Goal: Register for event/course

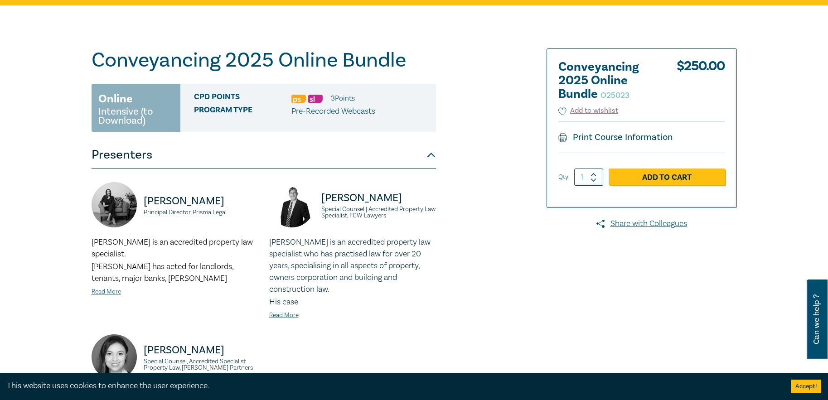
scroll to position [91, 0]
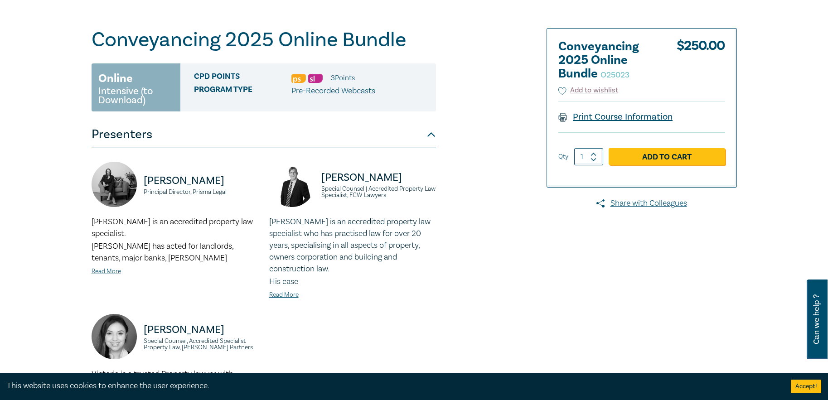
click at [587, 119] on link "Print Course Information" at bounding box center [615, 117] width 115 height 12
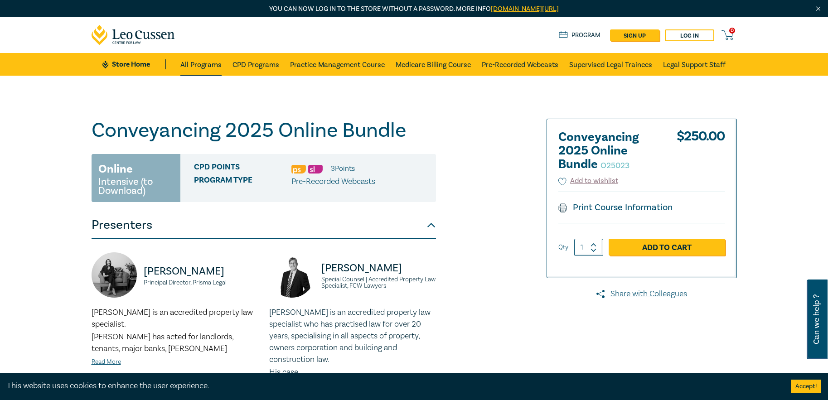
click at [195, 64] on link "All Programs" at bounding box center [200, 64] width 41 height 23
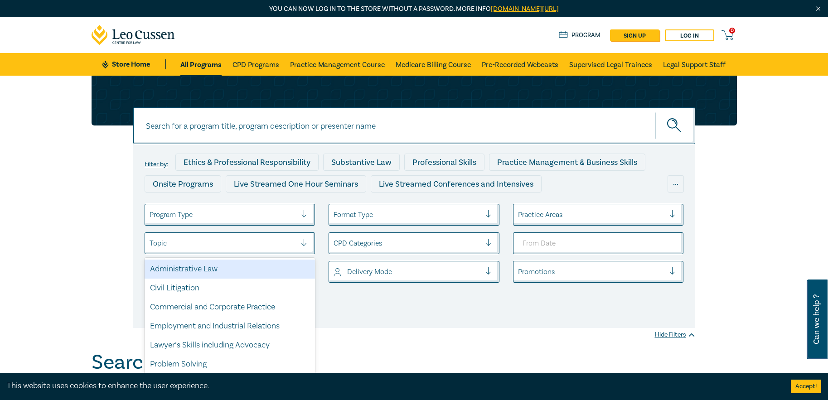
click at [205, 244] on div at bounding box center [222, 243] width 147 height 12
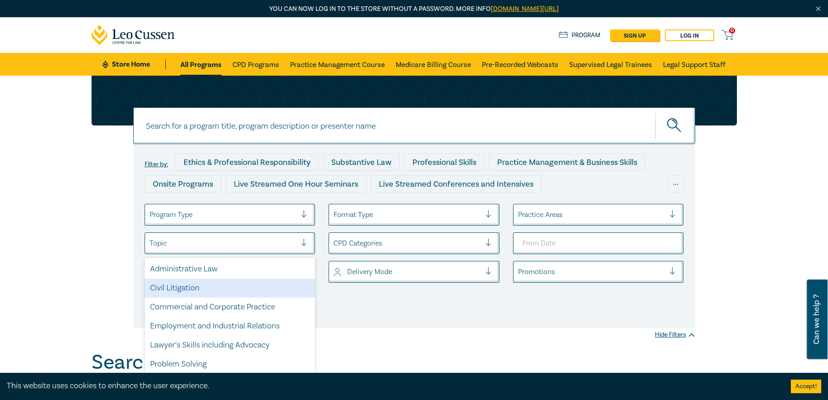
scroll to position [69, 0]
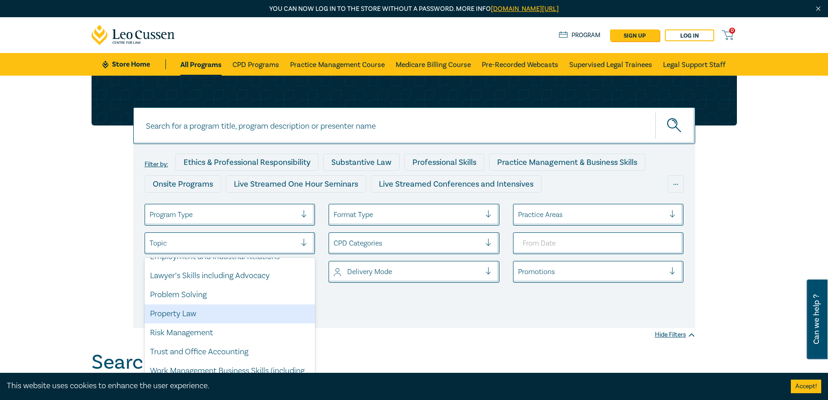
click at [192, 315] on div "Property Law" at bounding box center [229, 313] width 171 height 19
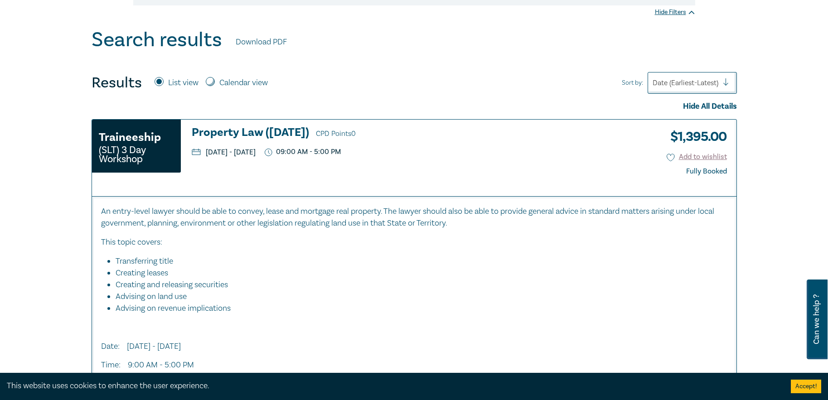
scroll to position [362, 0]
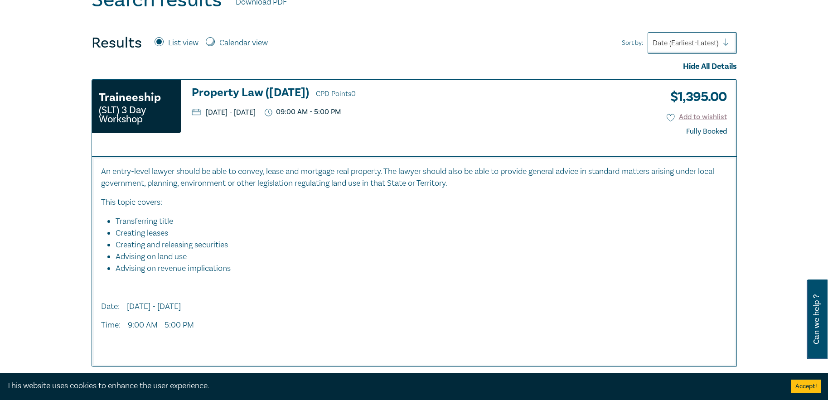
click at [699, 133] on div "Fully Booked" at bounding box center [706, 131] width 41 height 9
